Goal: Download file/media: Download file/media

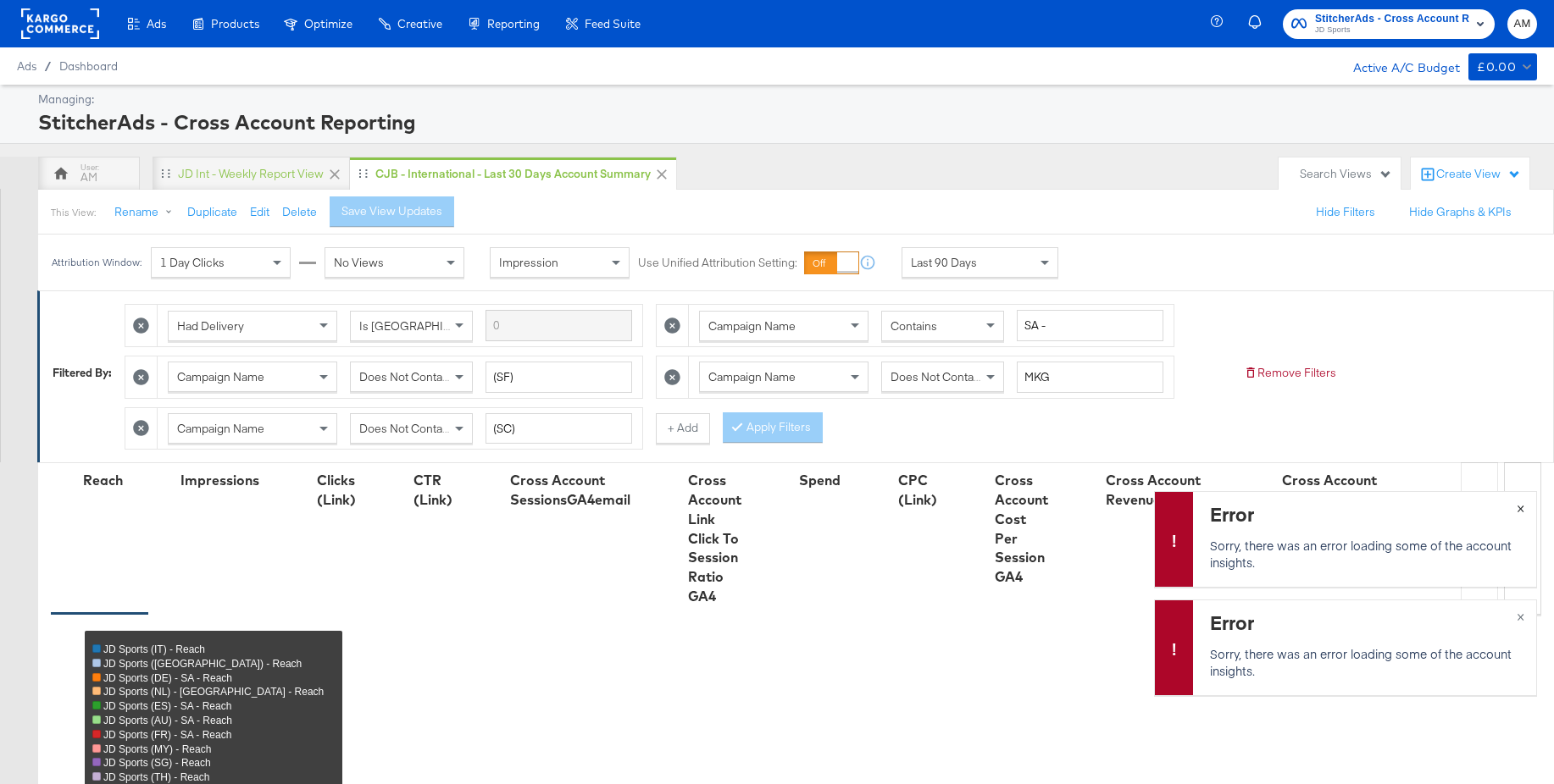
click at [1520, 507] on span "×" at bounding box center [1520, 507] width 8 height 19
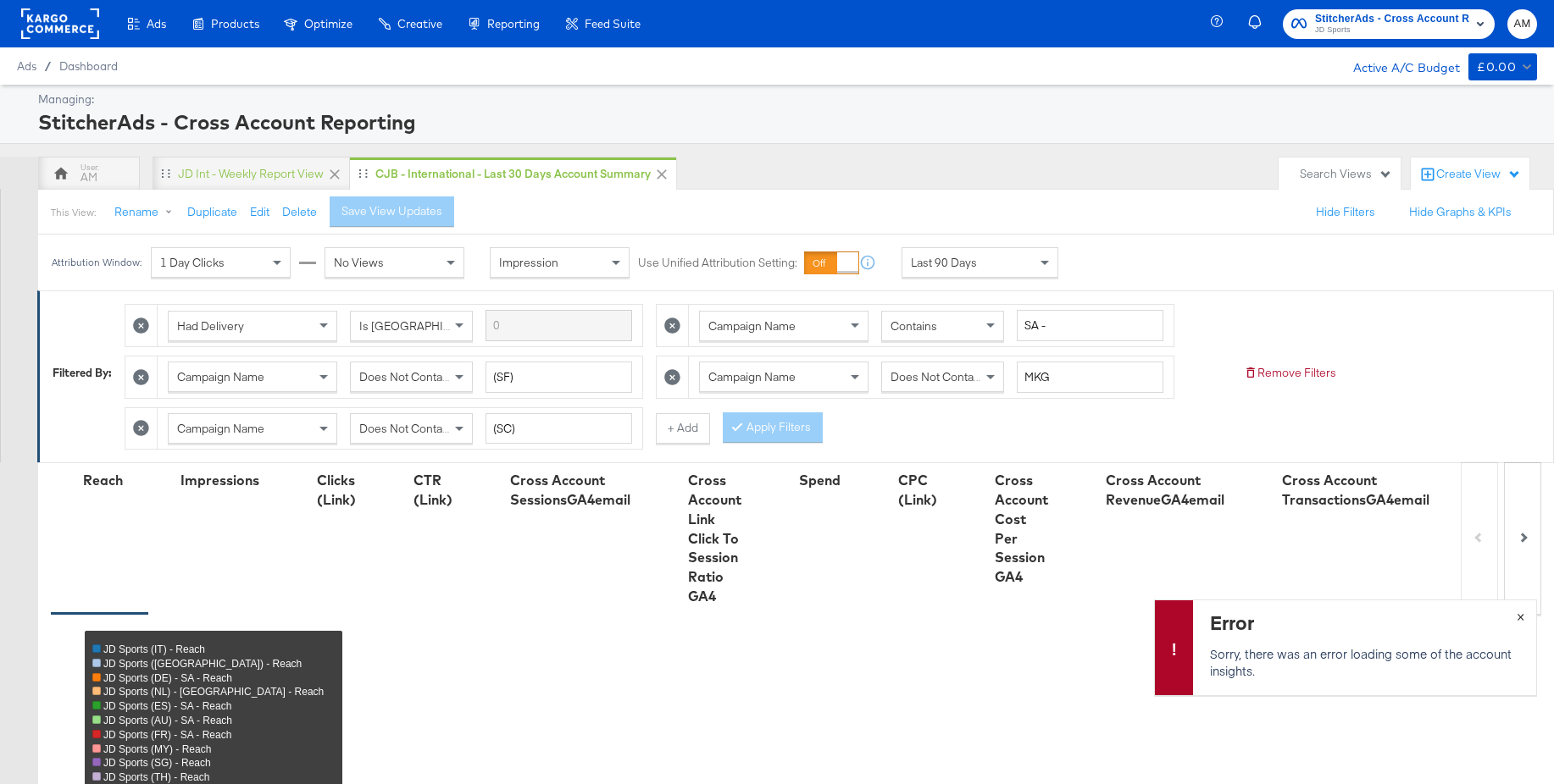
click at [1521, 618] on span "×" at bounding box center [1520, 616] width 8 height 19
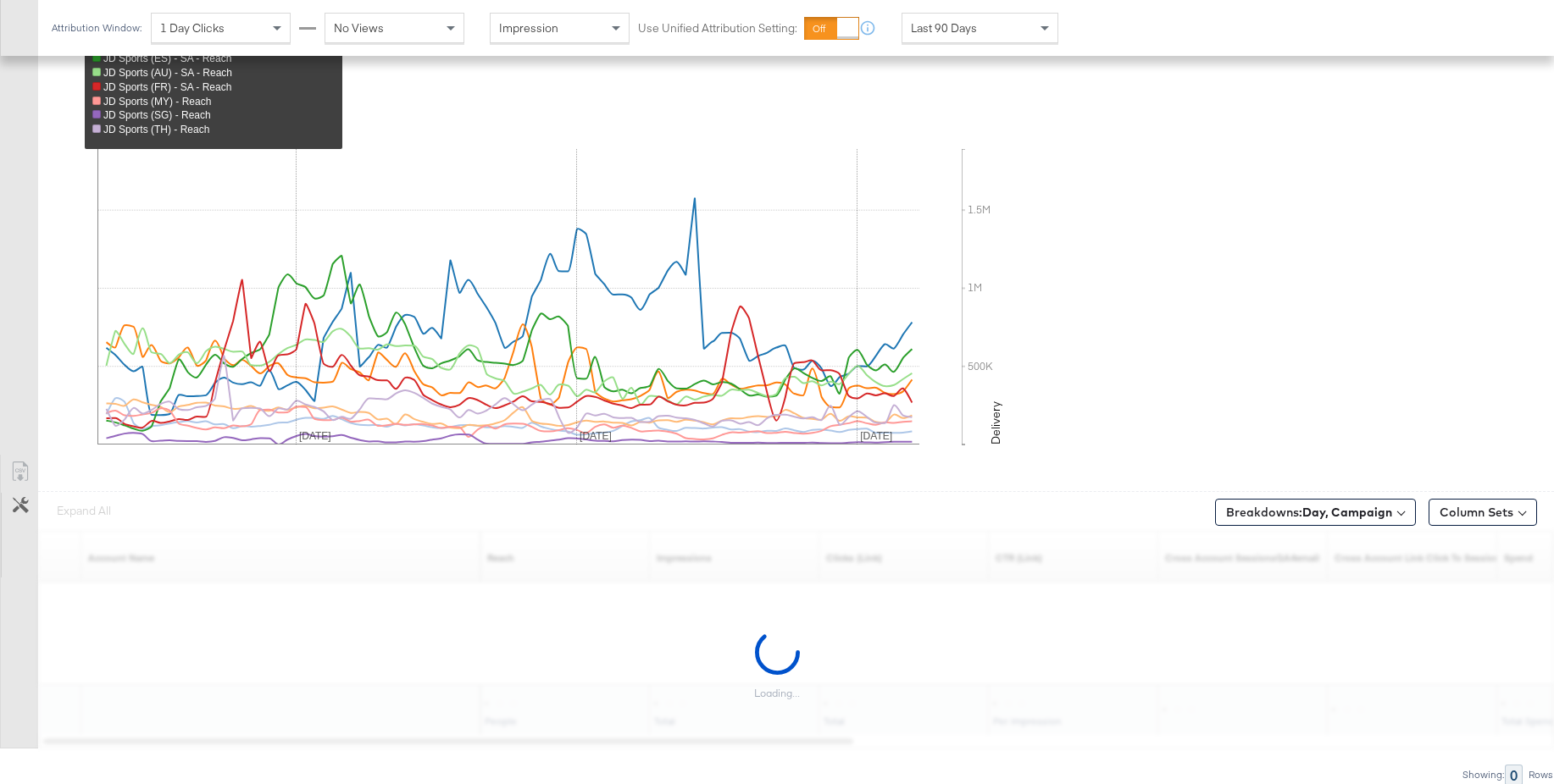
scroll to position [649, 0]
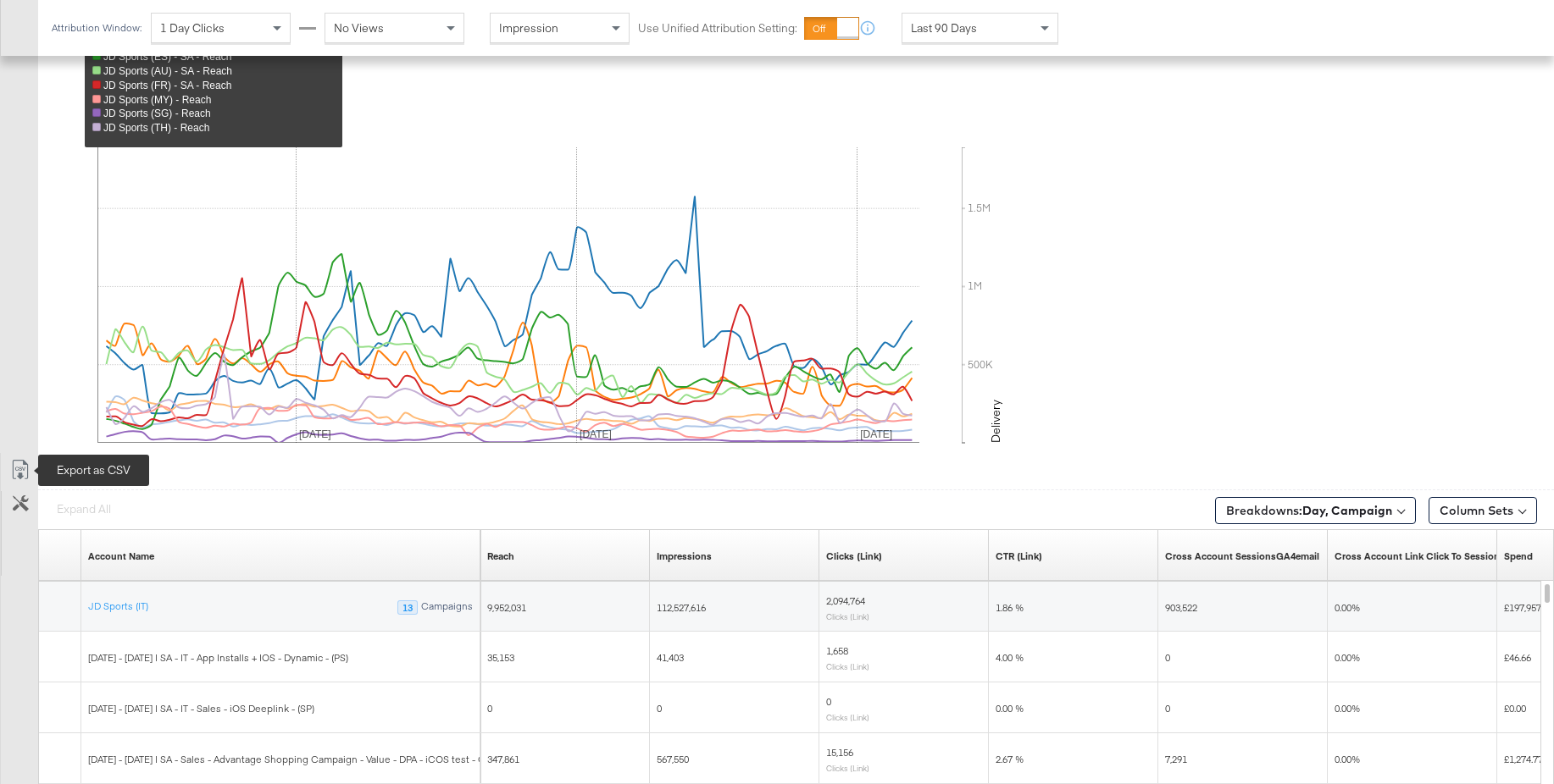
click at [23, 465] on icon at bounding box center [20, 469] width 20 height 20
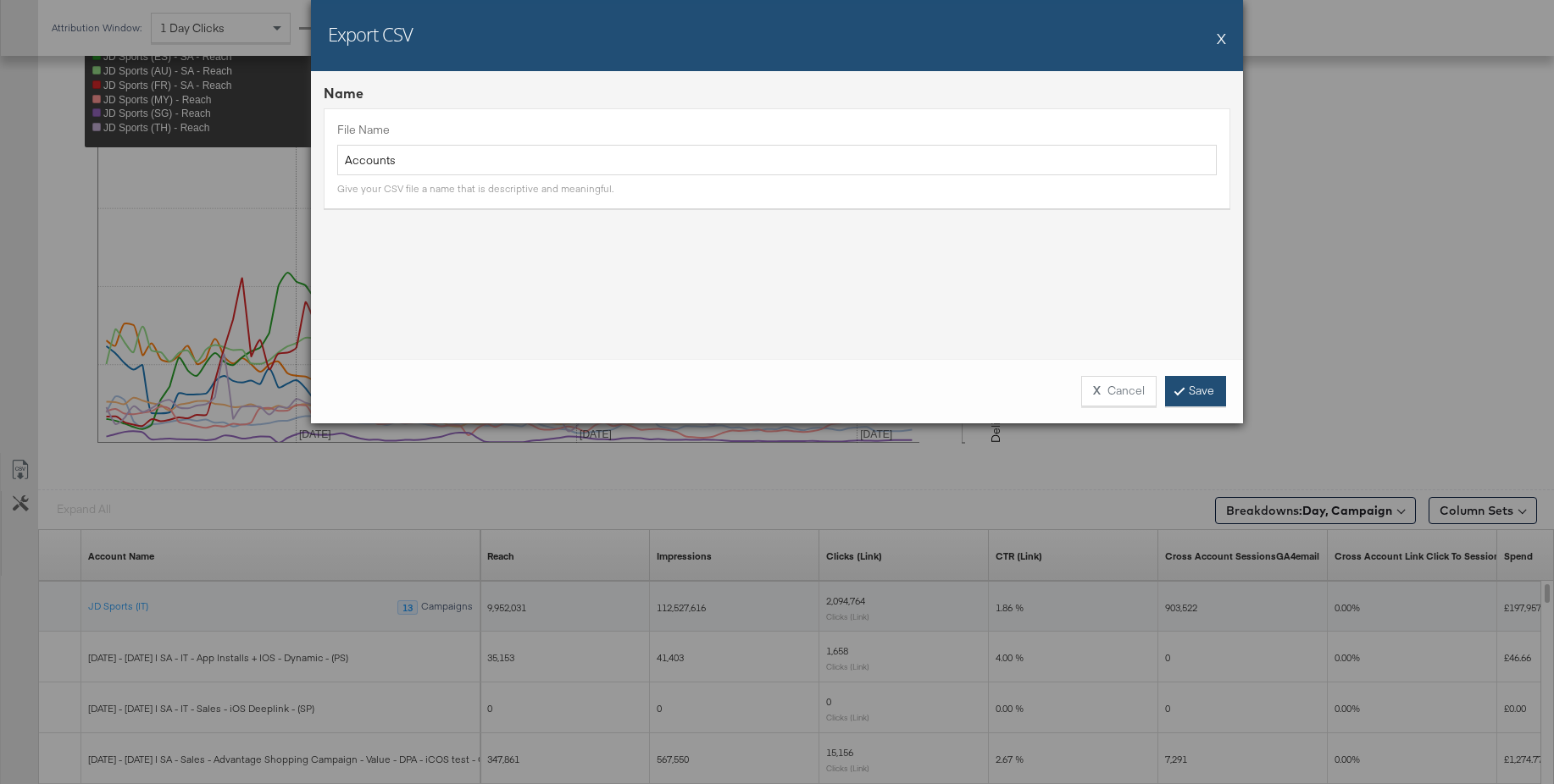
click at [1215, 384] on link "Save" at bounding box center [1195, 392] width 61 height 31
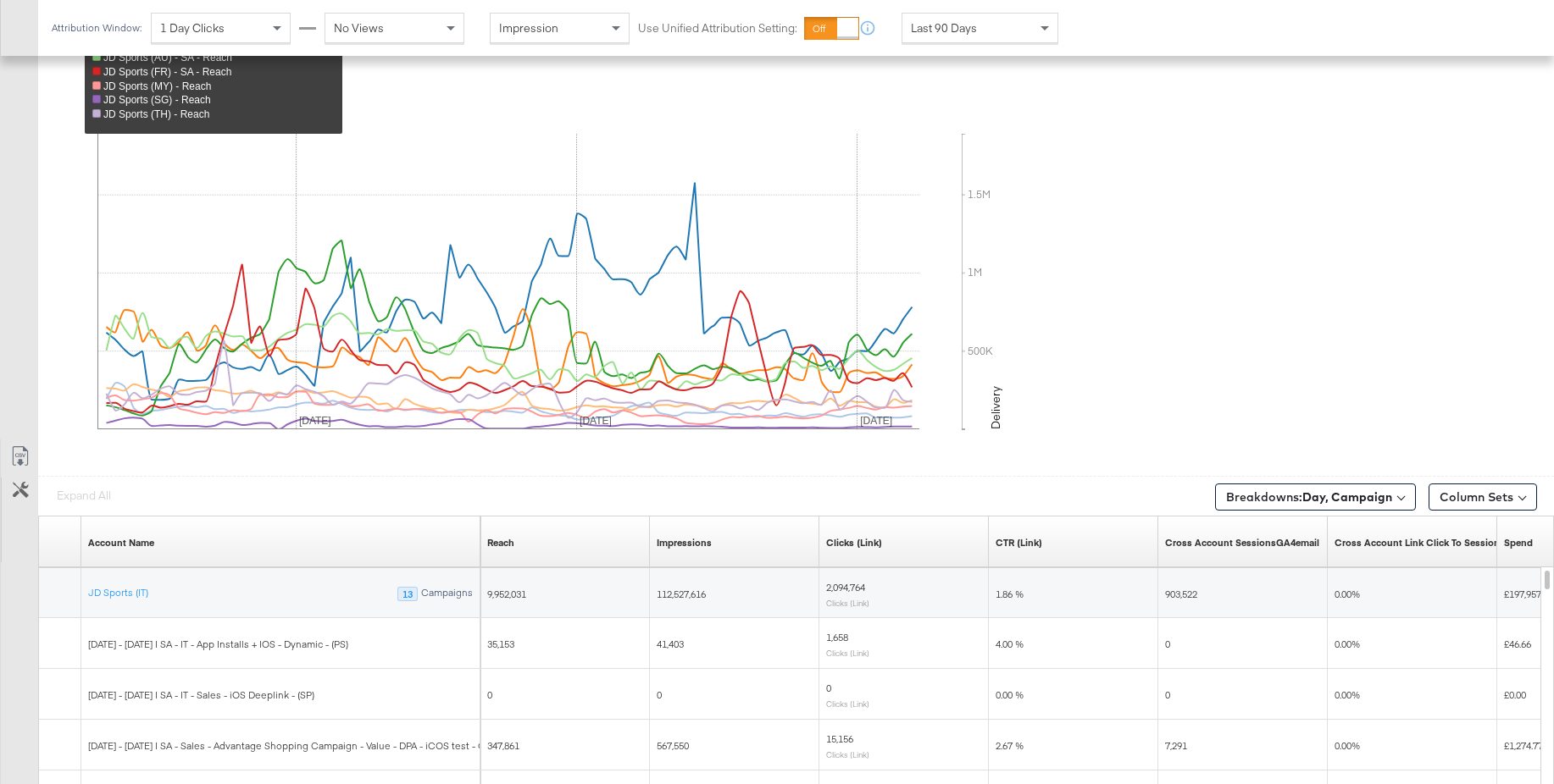
scroll to position [664, 0]
